Goal: Task Accomplishment & Management: Manage account settings

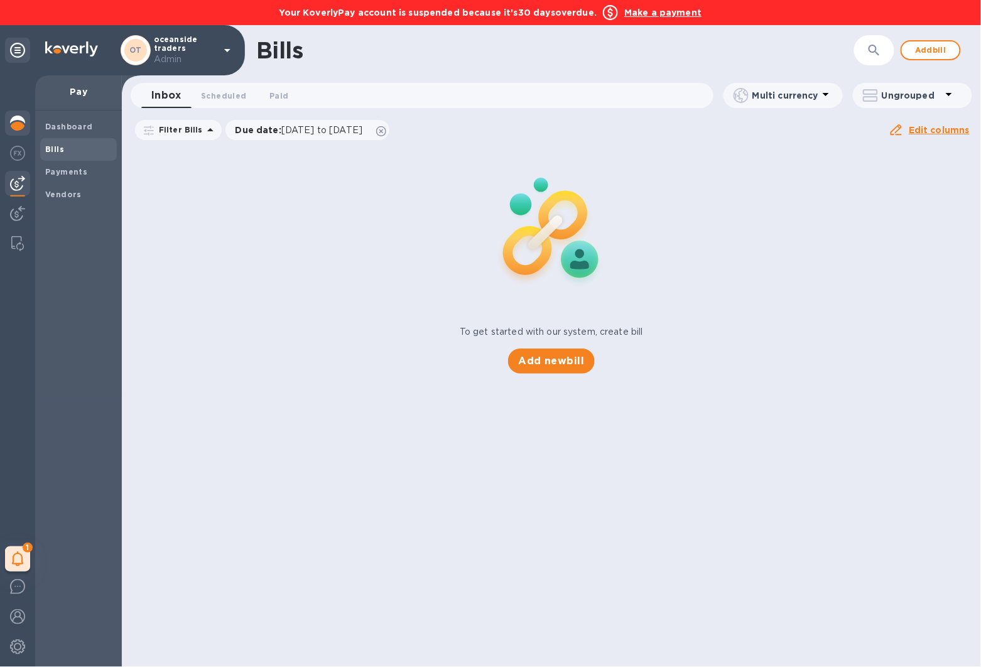
click at [10, 119] on img at bounding box center [17, 123] width 15 height 15
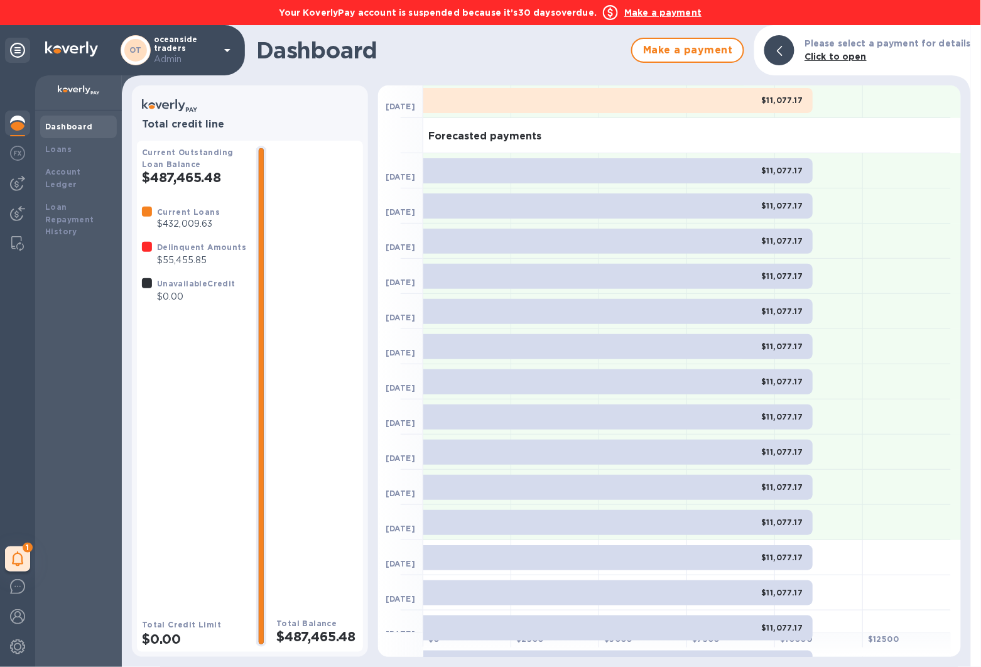
scroll to position [35, 0]
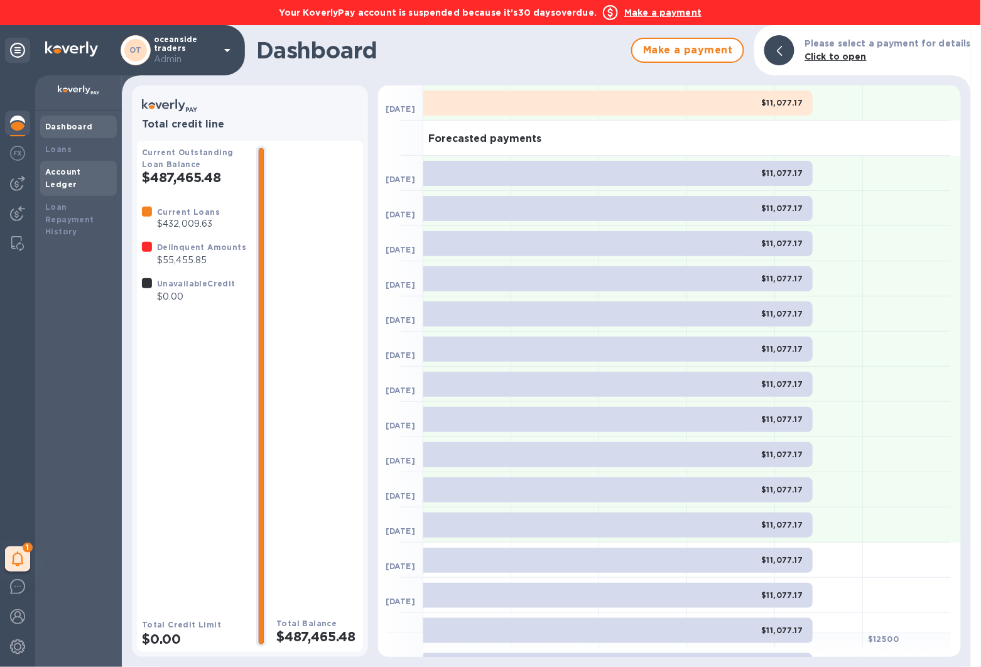
click at [97, 165] on div "Account Ledger" at bounding box center [78, 178] width 77 height 35
